Goal: Task Accomplishment & Management: Manage account settings

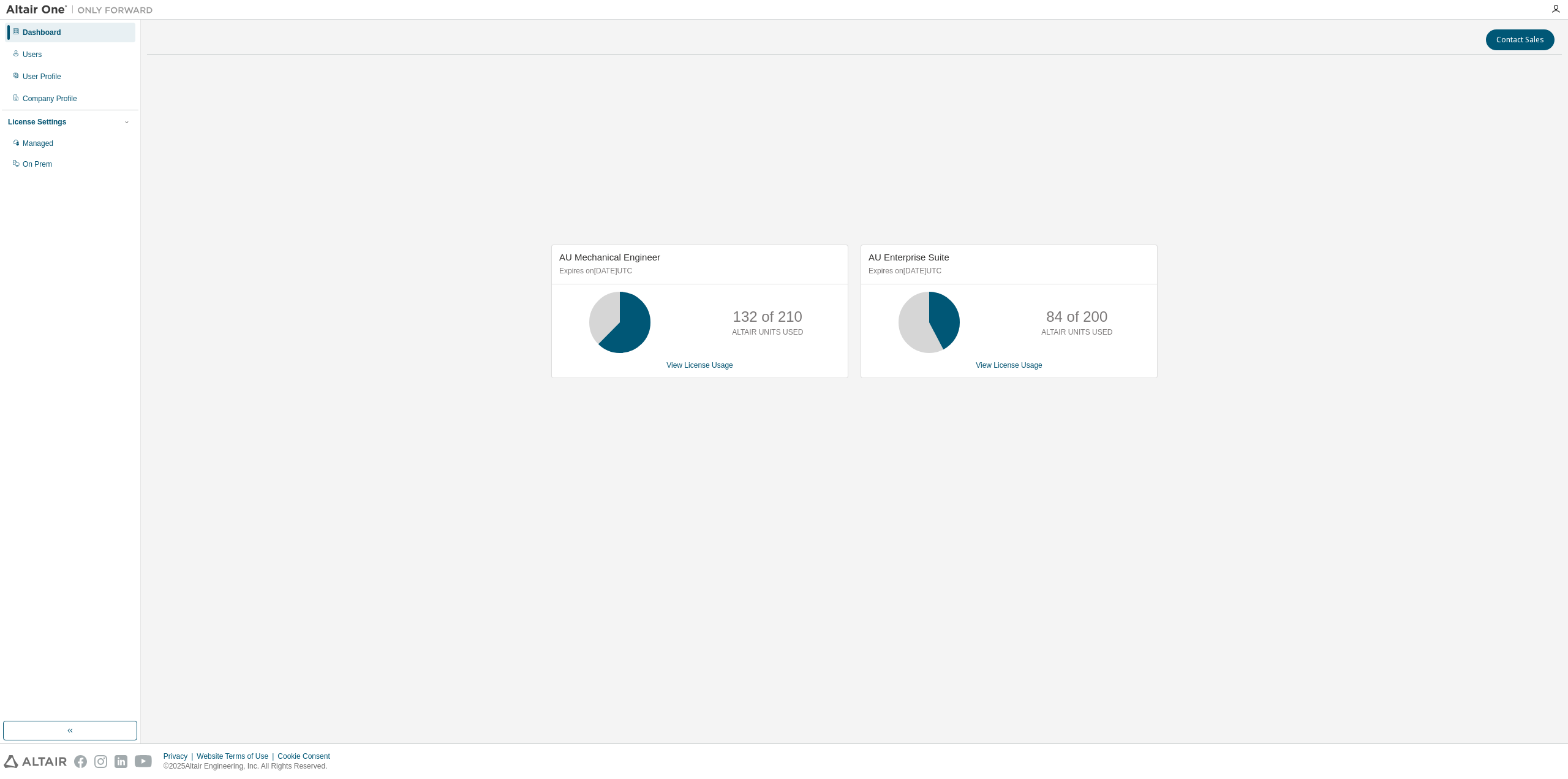
click at [1363, 399] on div "AU Mechanical Engineer Expires on [DATE] UTC 132 of 210 ALTAIR UNITS USED View …" at bounding box center [854, 318] width 1415 height 506
